Goal: Transaction & Acquisition: Purchase product/service

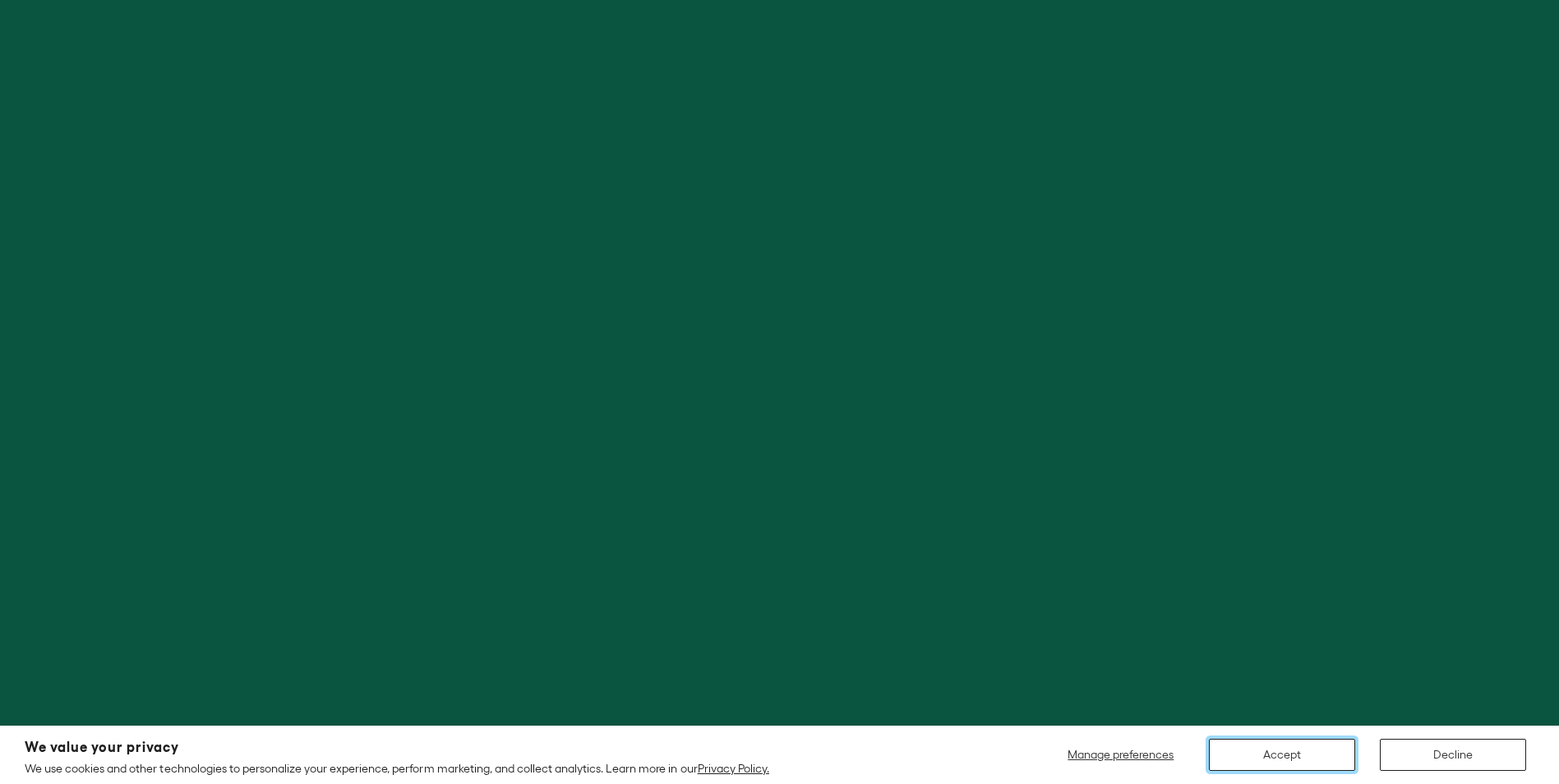
drag, startPoint x: 1265, startPoint y: 758, endPoint x: 1164, endPoint y: 692, distance: 120.7
click at [1264, 757] on button "Accept" at bounding box center [1282, 755] width 147 height 32
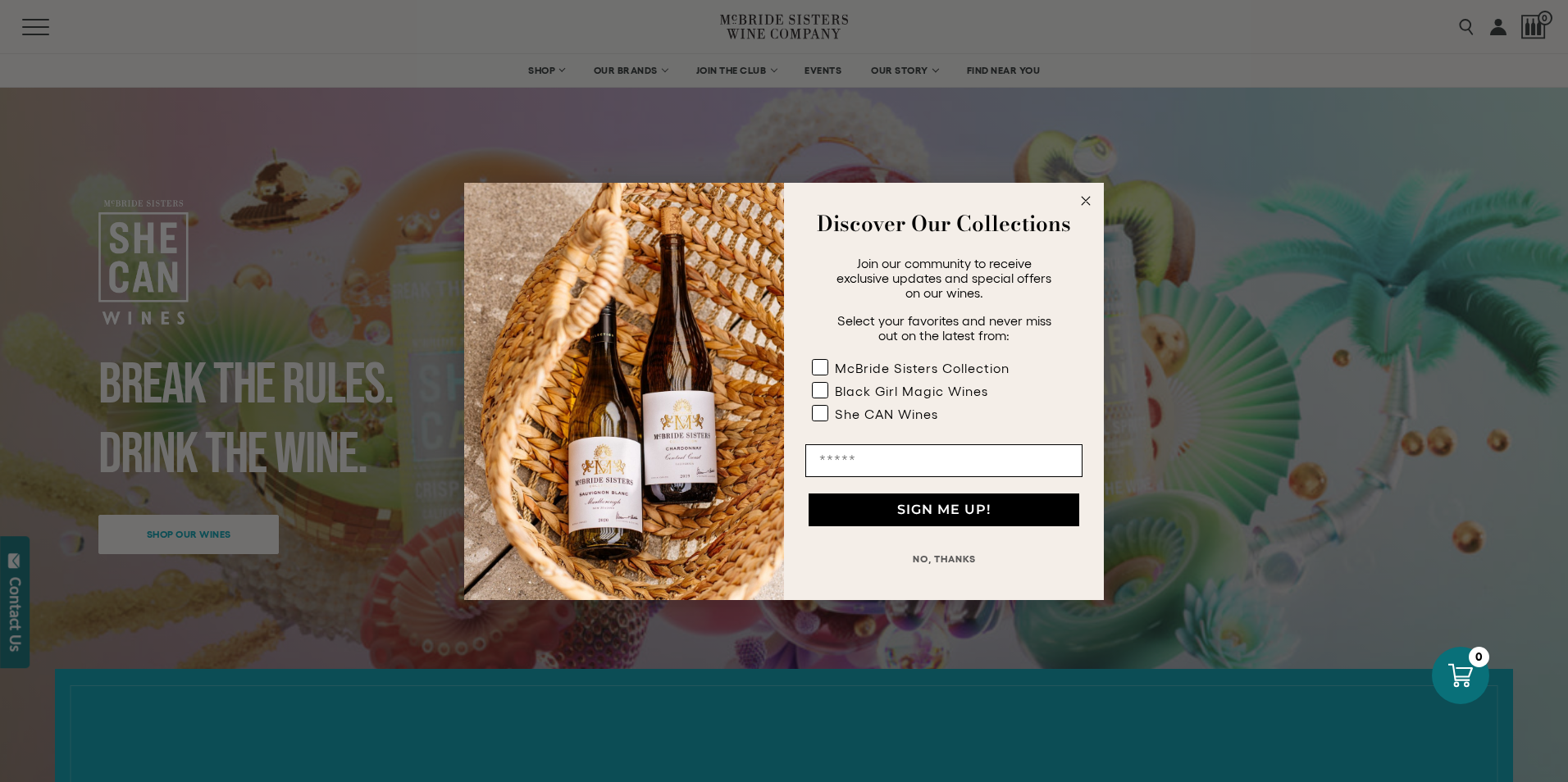
click at [1083, 196] on icon "Close dialog" at bounding box center [1086, 200] width 8 height 8
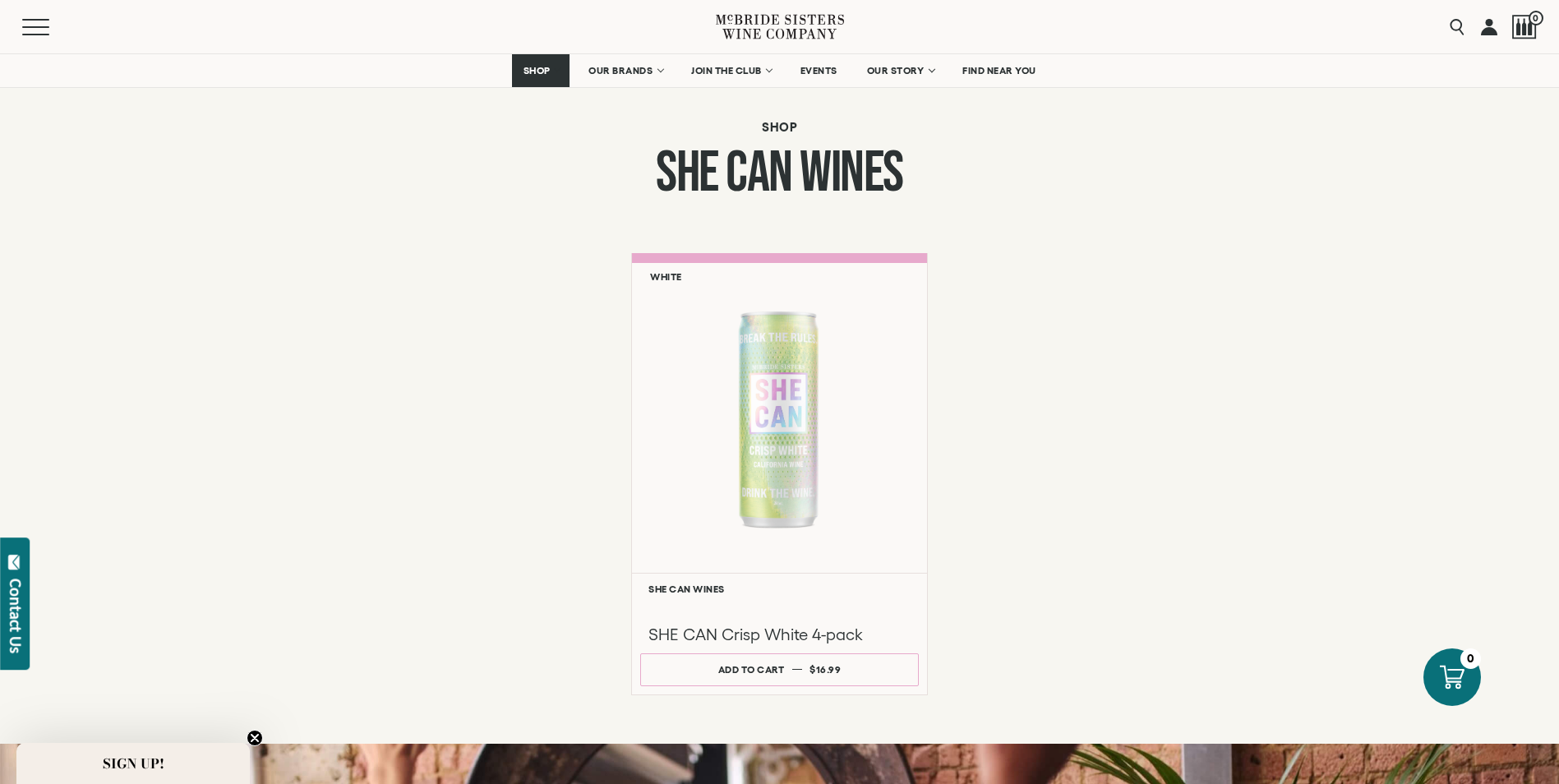
scroll to position [1150, 0]
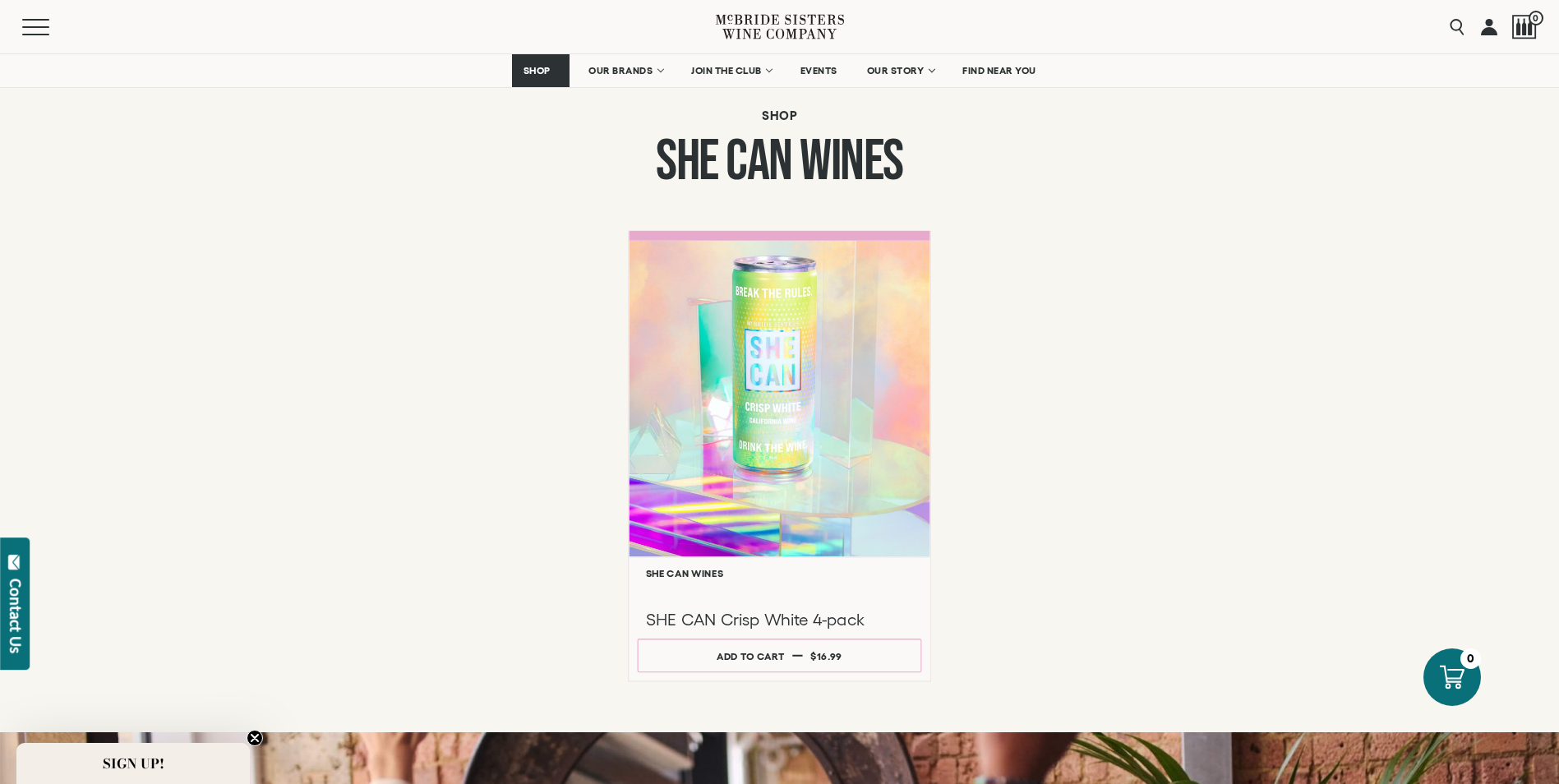
click at [784, 365] on div at bounding box center [780, 398] width 300 height 317
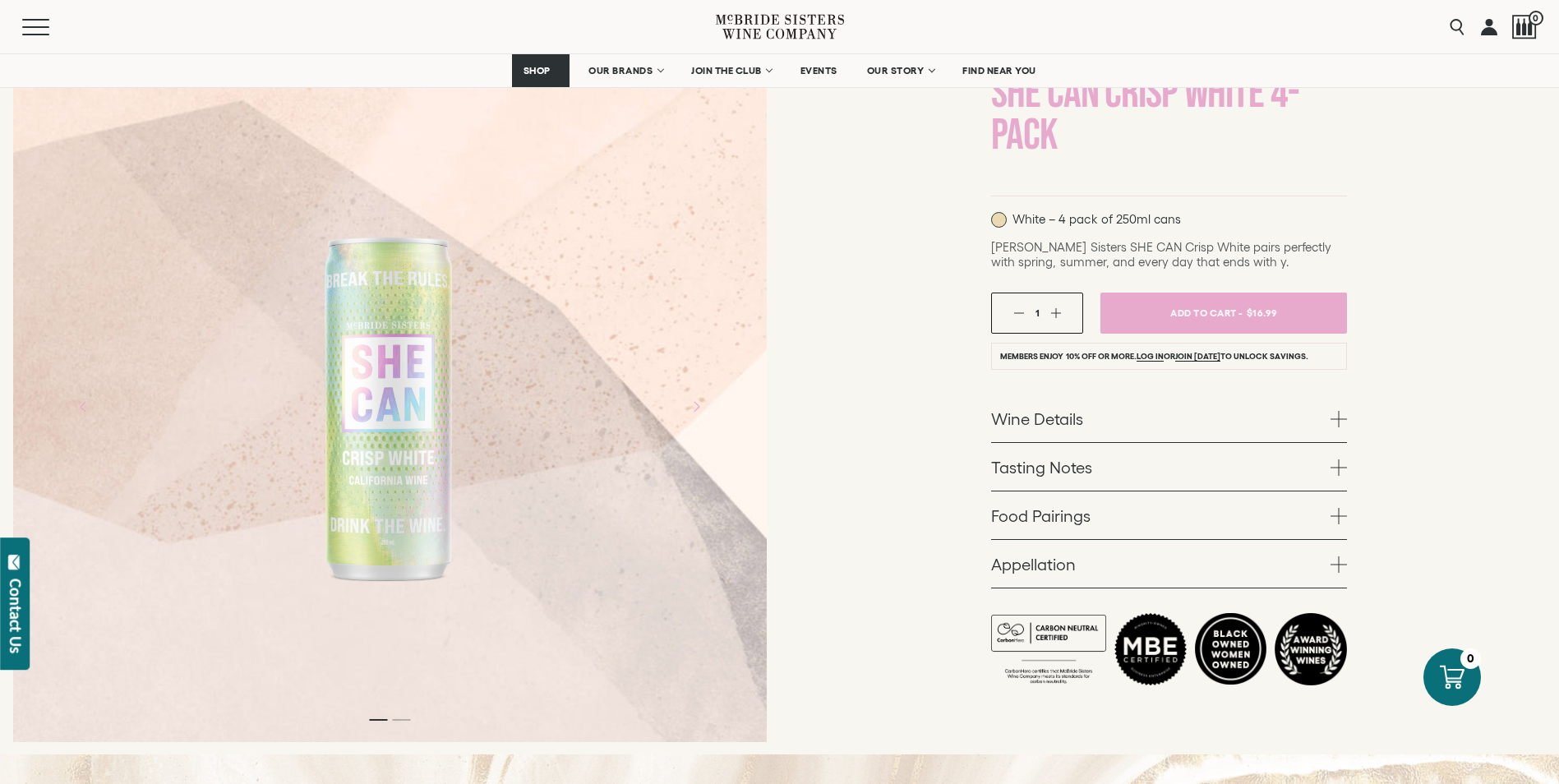
scroll to position [164, 0]
